Goal: Task Accomplishment & Management: Complete application form

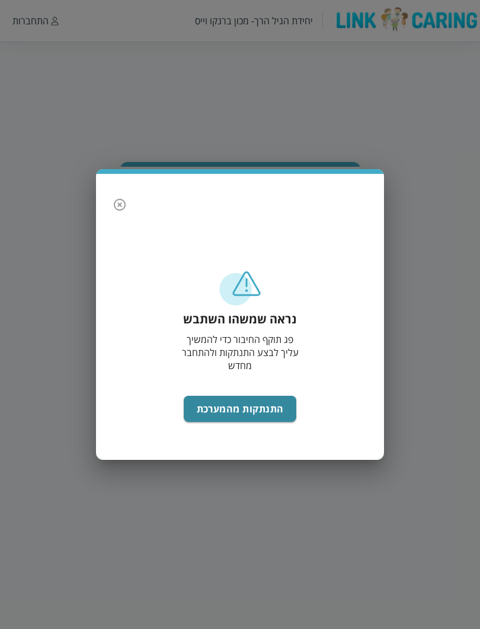
click at [277, 404] on button "התנתקות מהמערכת" at bounding box center [240, 409] width 113 height 26
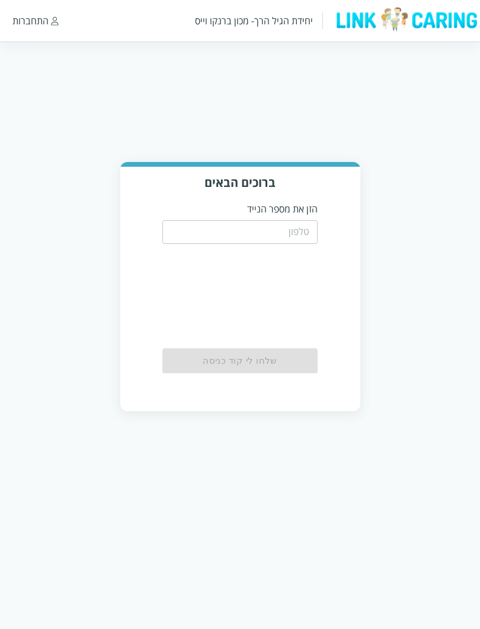
click at [305, 223] on input "tel" at bounding box center [240, 232] width 156 height 24
click at [311, 240] on input "tel" at bounding box center [240, 232] width 156 height 24
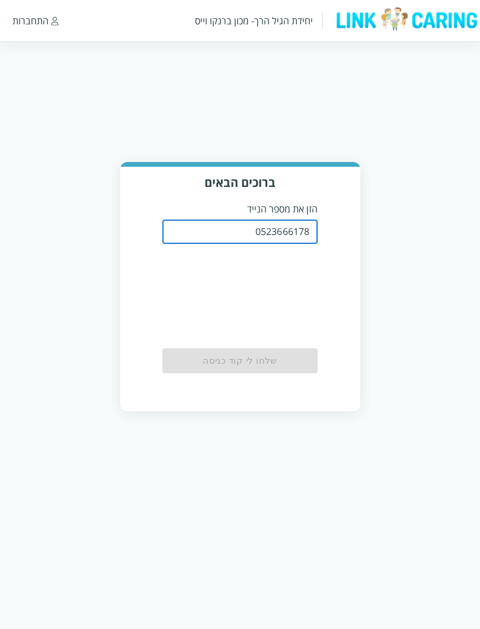
type input "0523666178"
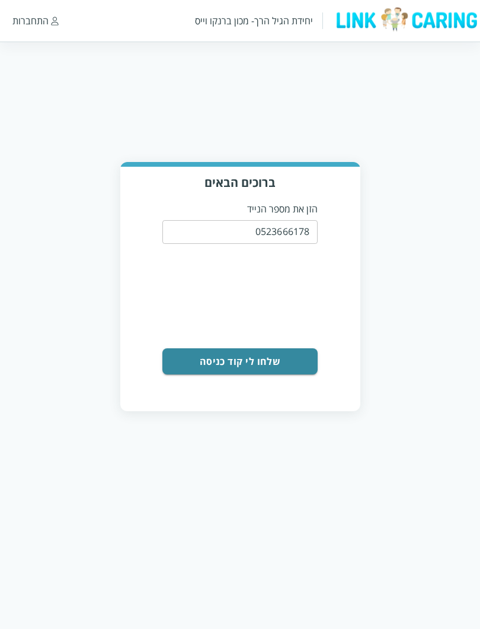
click at [261, 364] on button "שלחו לי קוד כניסה" at bounding box center [240, 361] width 156 height 26
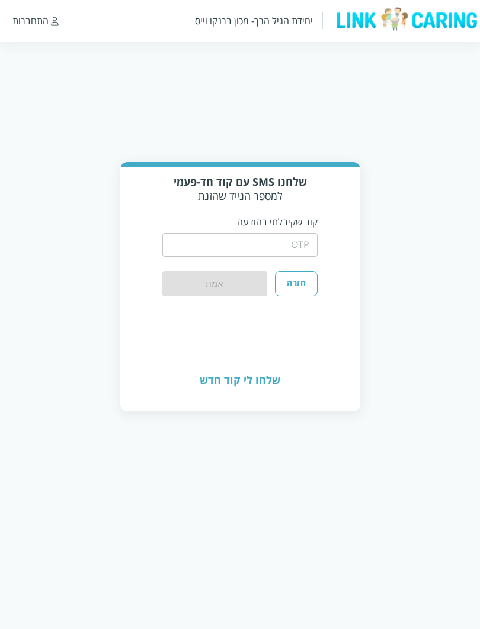
click at [314, 257] on input "string" at bounding box center [240, 245] width 156 height 24
click at [301, 247] on input "string" at bounding box center [240, 245] width 156 height 24
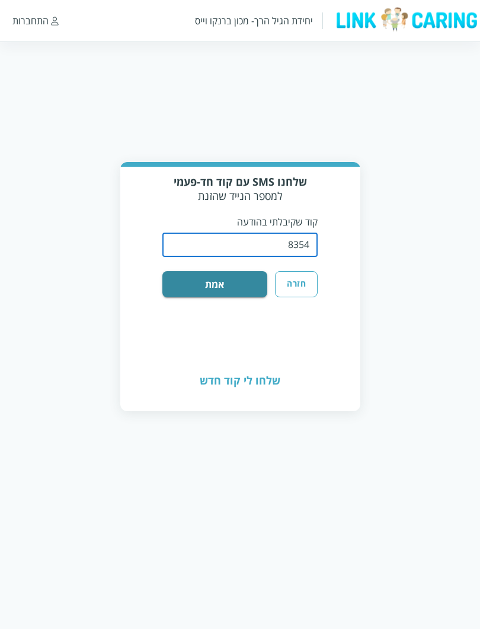
type input "8354"
click at [222, 297] on button "אמת" at bounding box center [214, 284] width 105 height 26
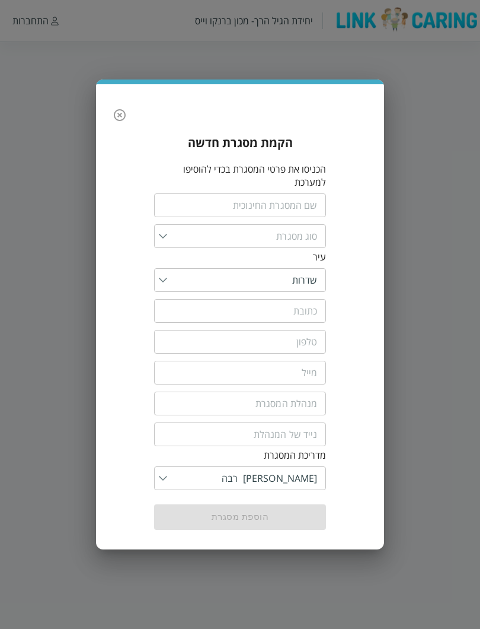
click at [122, 116] on icon "button" at bounding box center [120, 115] width 14 height 14
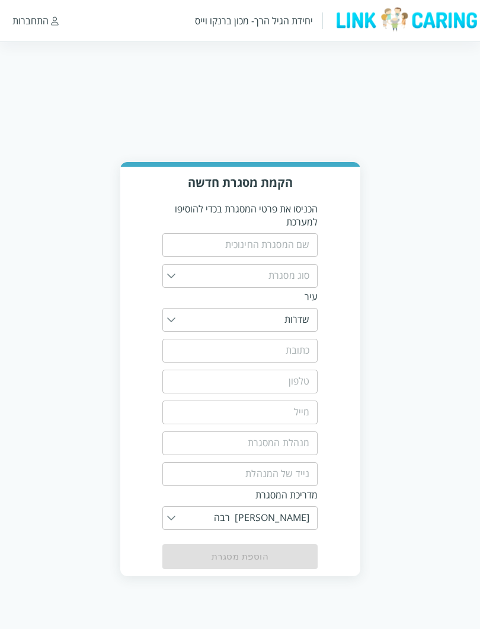
click at [227, 118] on html "יחידת הגיל הרך- מכון [PERSON_NAME] התחברות הקמת מסגרת חדשה הכניסו את פרטי המסגר…" at bounding box center [240, 300] width 480 height 600
click at [391, 98] on html "יחידת הגיל הרך- מכון [PERSON_NAME] התחברות הקמת מסגרת חדשה הכניסו את פרטי המסגר…" at bounding box center [240, 300] width 480 height 600
click at [195, 211] on p "הכניסו את פרטי המסגרת בכדי להוסיפו למערכת" at bounding box center [240, 215] width 156 height 26
click at [240, 250] on input "text" at bounding box center [240, 245] width 156 height 24
click at [386, 110] on html "יחידת הגיל הרך- מכון [PERSON_NAME] התחברות הקמת מסגרת חדשה הכניסו את פרטי המסגר…" at bounding box center [240, 300] width 480 height 600
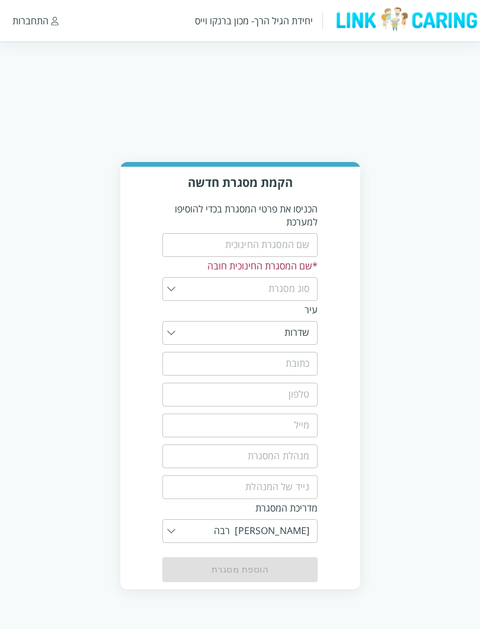
click at [423, 81] on html "יחידת הגיל הרך- מכון [PERSON_NAME] התחברות הקמת מסגרת חדשה הכניסו את פרטי המסגר…" at bounding box center [240, 306] width 480 height 613
click at [371, 589] on body "יחידת הגיל הרך- מכון [PERSON_NAME] התחברות הקמת מסגרת חדשה הכניסו את פרטי המסגר…" at bounding box center [240, 375] width 480 height 427
click at [41, 8] on div "יחידת הגיל הרך- מכון ברנקו וייס התחברות" at bounding box center [240, 21] width 480 height 42
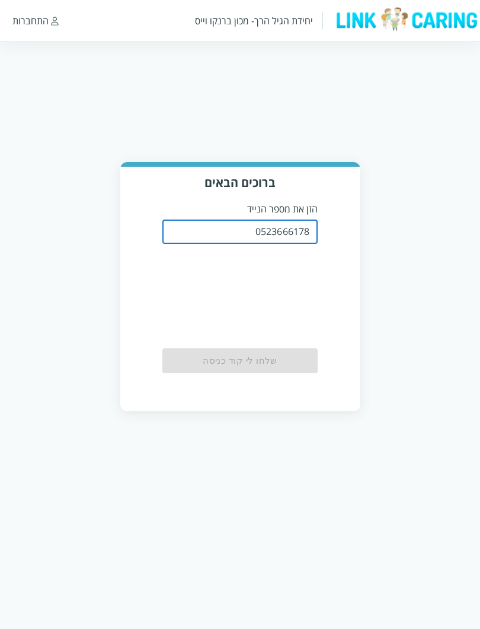
type input "0523666178"
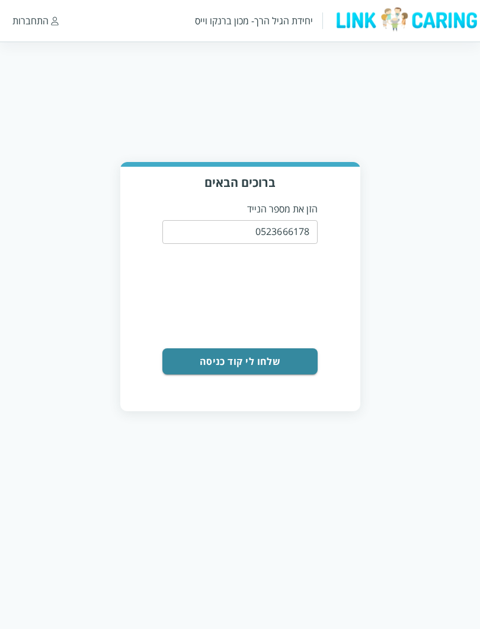
click at [292, 371] on button "שלחו לי קוד כניסה" at bounding box center [240, 361] width 156 height 26
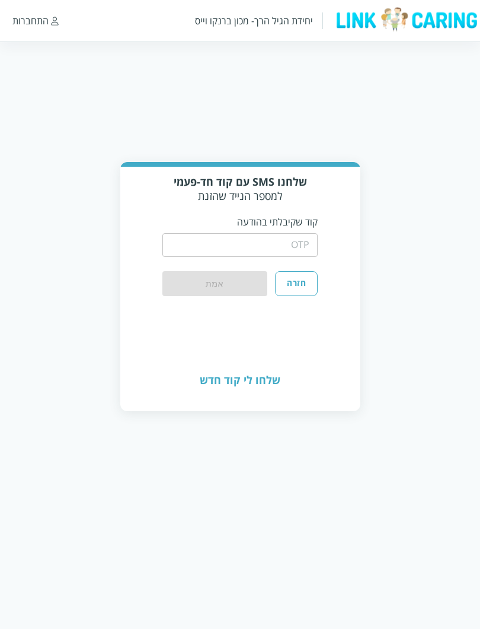
click at [301, 256] on input "string" at bounding box center [240, 245] width 156 height 24
type input "2186"
click at [215, 286] on button "אמת" at bounding box center [214, 283] width 105 height 25
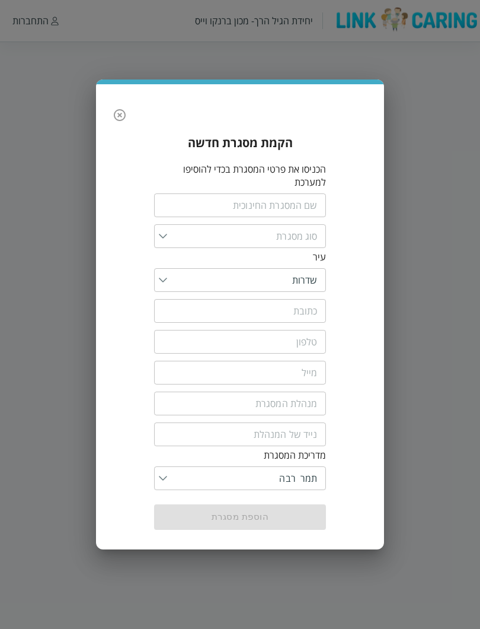
click at [406, 329] on div "הקמת מסגרת חדשה הכניסו את פרטי המסגרת בכדי להוסיפו למערכת ​ ​ עיר ​ ​ ​ ​ ​ ​ מ…" at bounding box center [240, 314] width 480 height 629
